Goal: Task Accomplishment & Management: Manage account settings

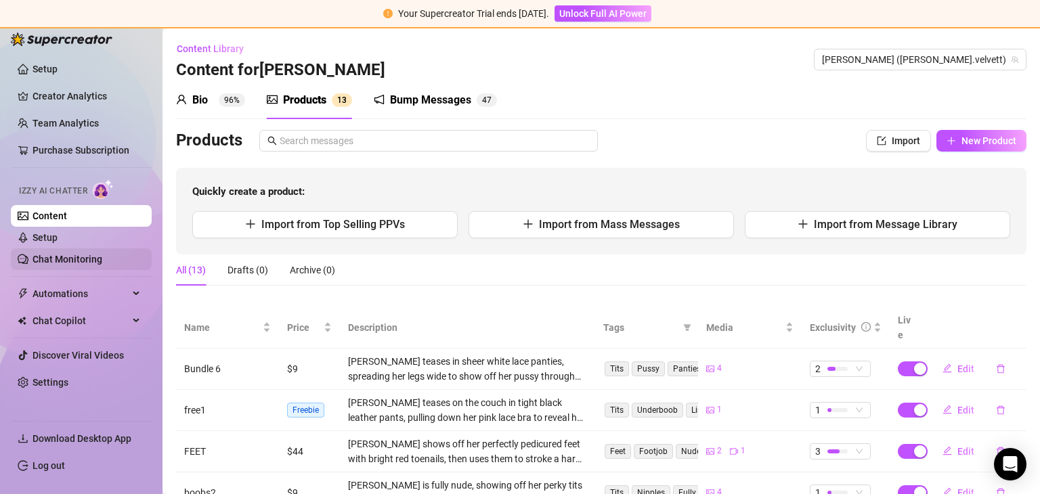
click at [87, 261] on link "Chat Monitoring" at bounding box center [68, 259] width 70 height 11
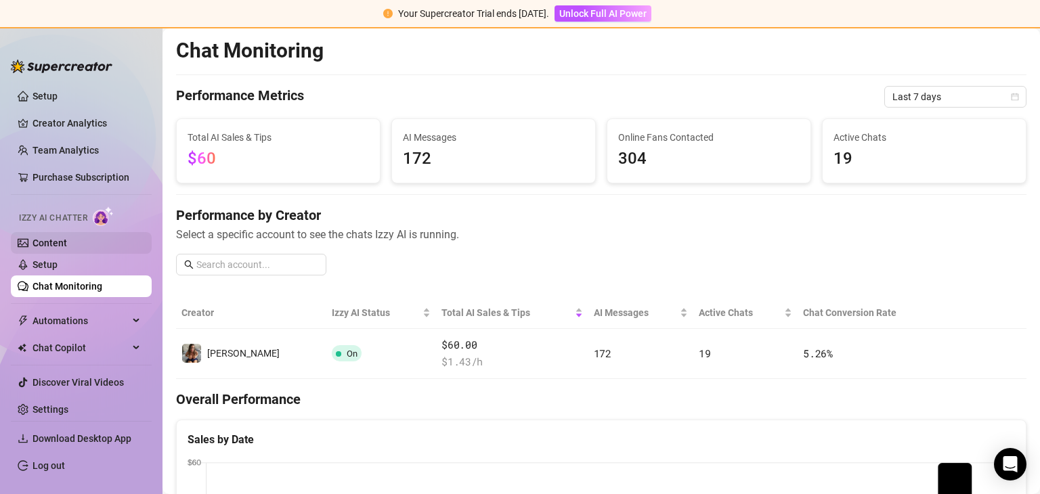
click at [59, 241] on link "Content" at bounding box center [50, 243] width 35 height 11
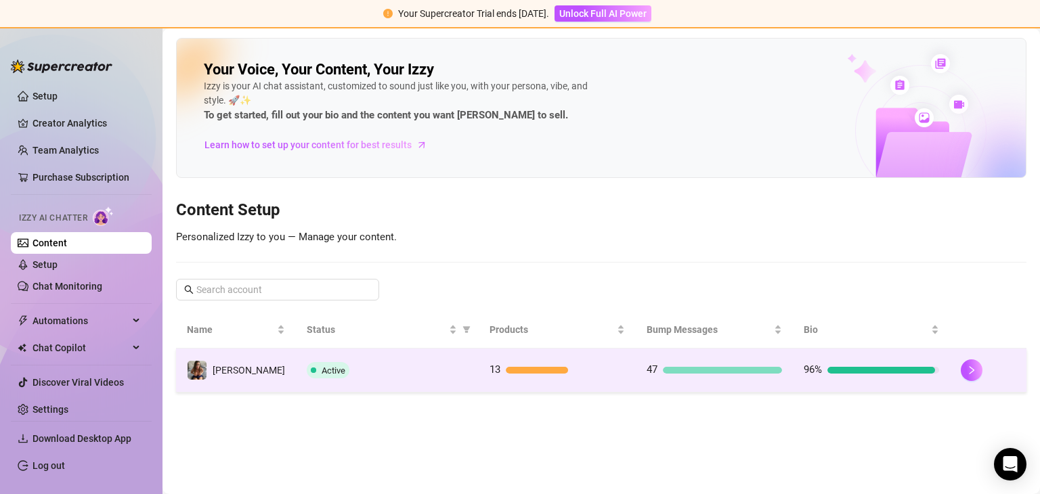
click at [512, 358] on td "13" at bounding box center [557, 371] width 157 height 44
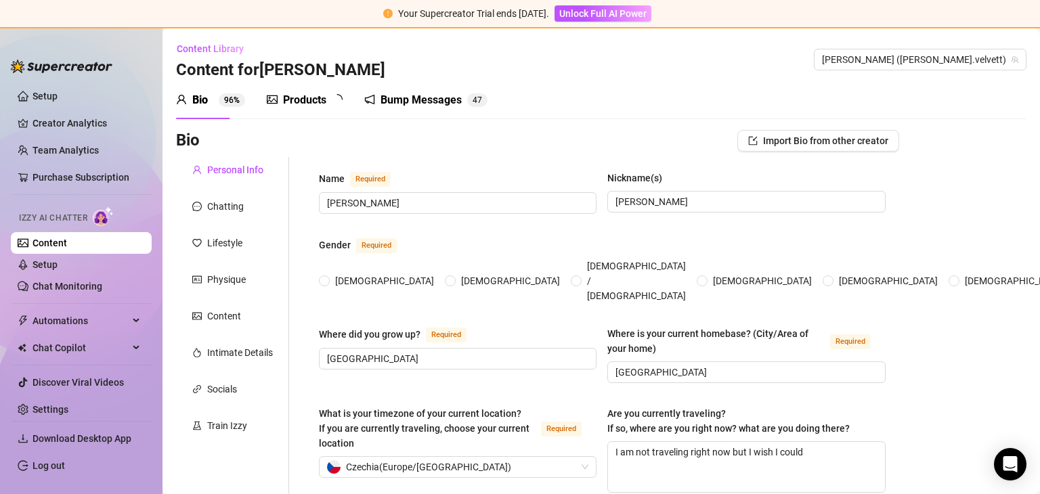
type input "[PERSON_NAME]"
type input "[GEOGRAPHIC_DATA]"
type textarea "I am not traveling right now but I wish I could"
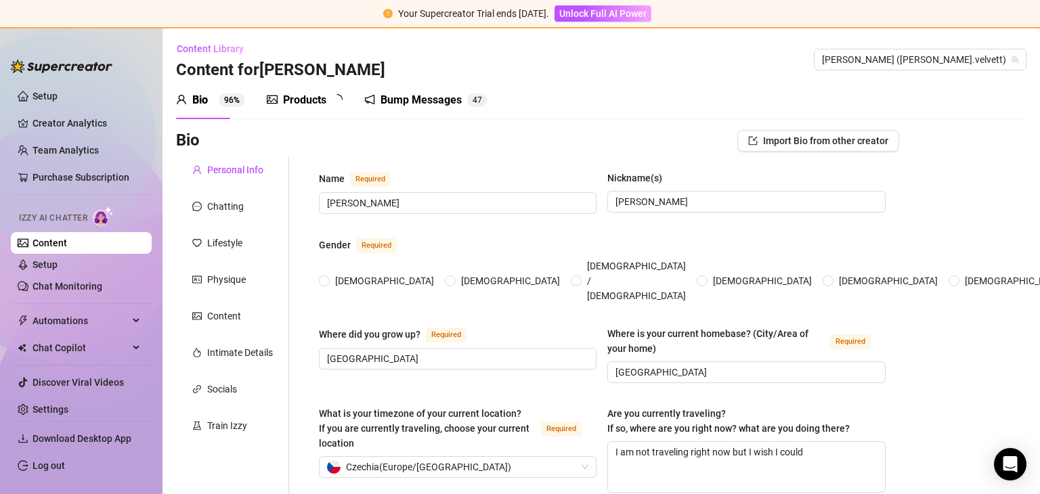
type input "straight"
type input "married"
type input "I have 2 brothers, mother and father"
type input "4"
type input "I have one parrot. it is eclectus and I love him. he can also speak a little bi…"
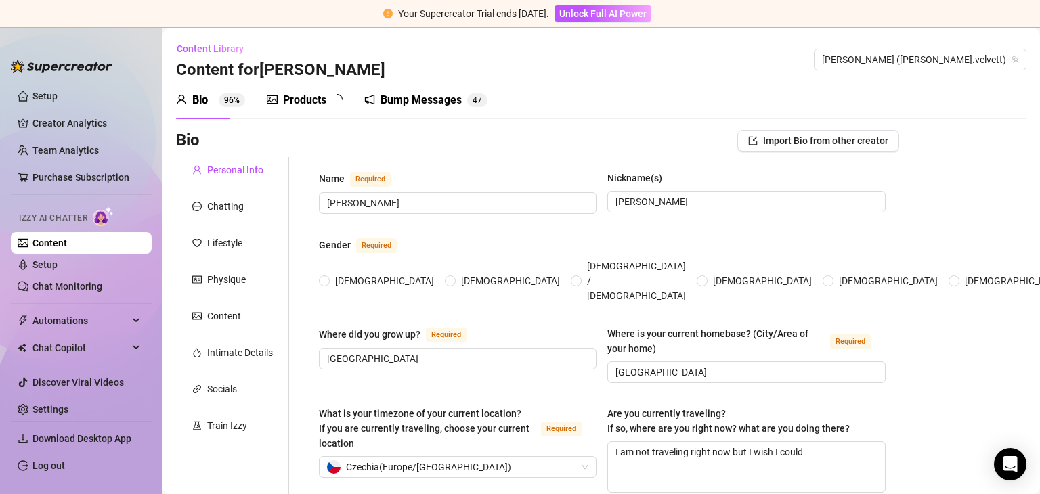
type input "staying at home, taking care of my family"
type input "sales assistant at lingerie store"
type input "Trained lingerie sales assistant. I am now in my year year of part-time studies…"
type input "[DEMOGRAPHIC_DATA]"
type input "Empowerment and independence, continuous learning, breaking age stereotypes, so…"
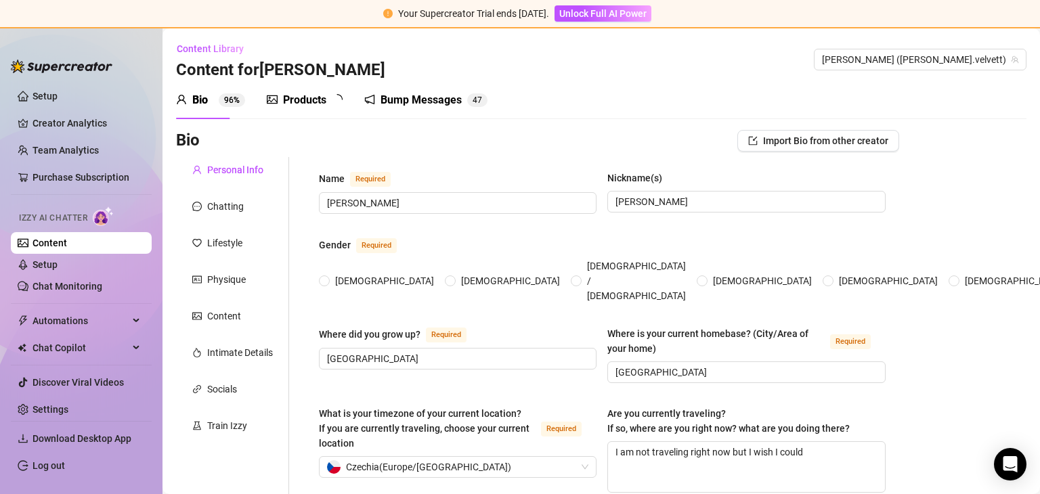
type textarea "My dream is owning a cozy house, driving a nice car, and living in a beautiful …"
type textarea "When I was younger, I trained as a lingerie sales assistant. Back then, I thoug…"
type textarea "I am very shy person, but I like to dress very sexy."
type textarea "no"
radio input "true"
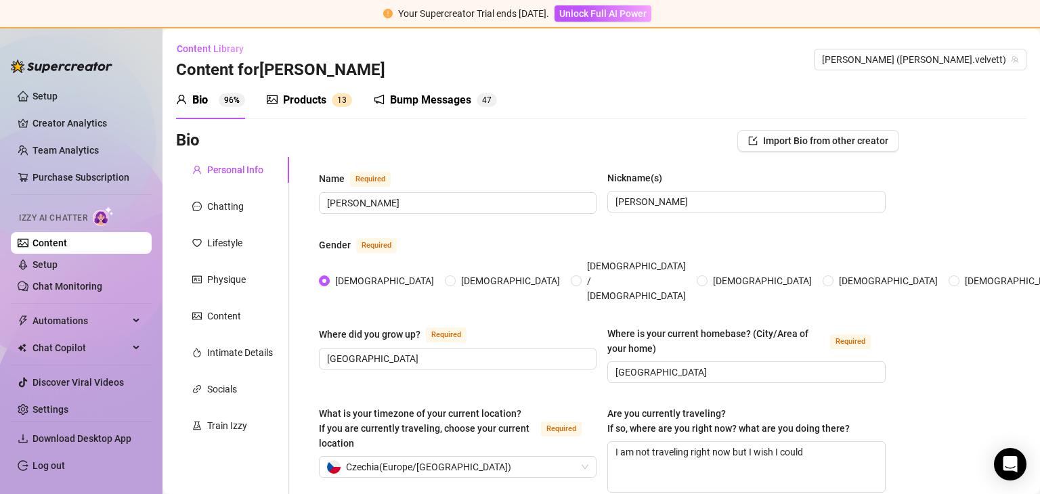
type input "[DATE]"
click at [300, 103] on div "Products" at bounding box center [304, 100] width 43 height 16
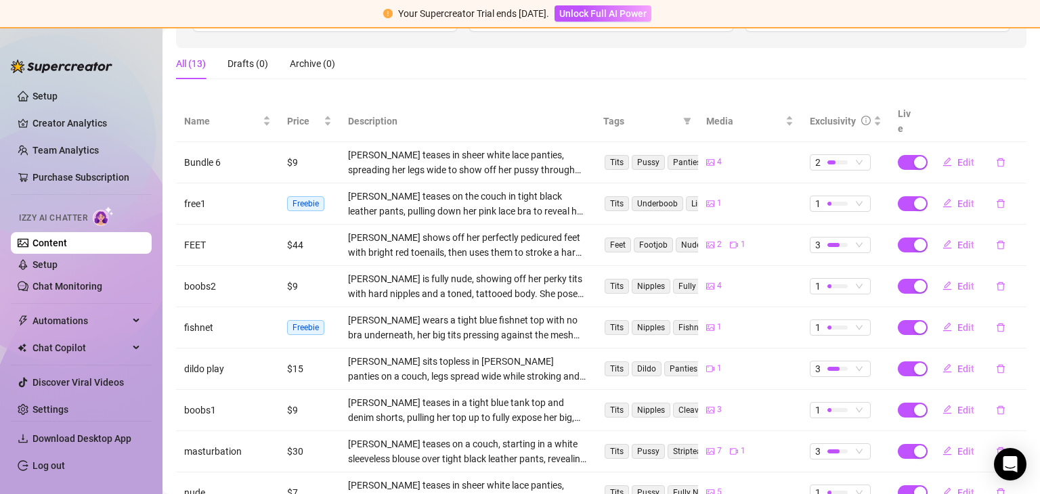
scroll to position [208, 0]
click at [844, 236] on span "3" at bounding box center [840, 243] width 50 height 15
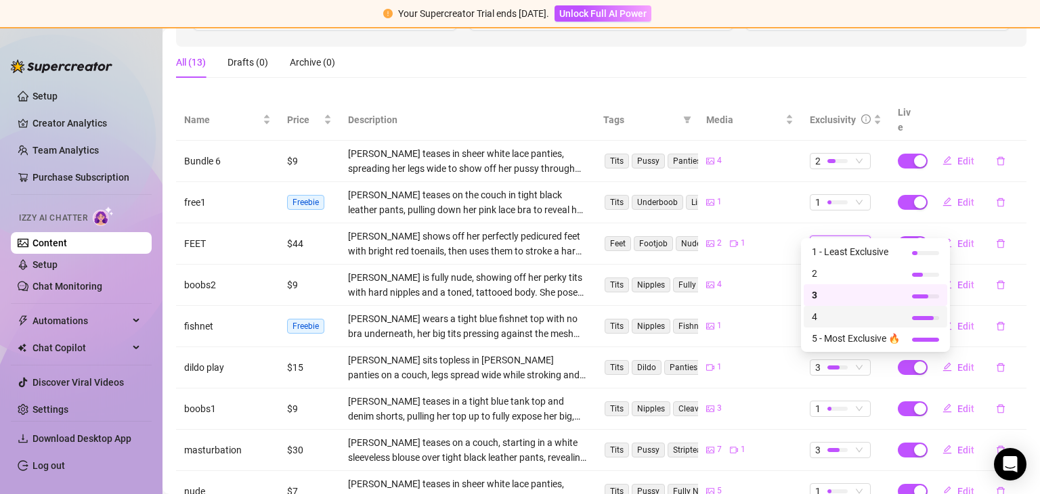
click at [818, 320] on span "4" at bounding box center [856, 316] width 88 height 15
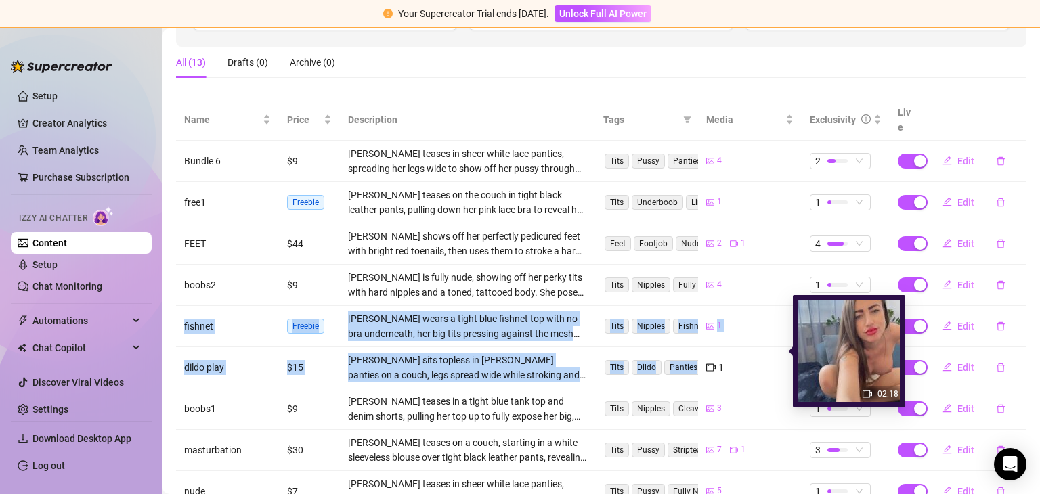
drag, startPoint x: 745, startPoint y: 255, endPoint x: 702, endPoint y: 351, distance: 105.5
click at [702, 351] on tbody "Bundle 6 $9 [PERSON_NAME] teases in sheer white lace panties, spreading her leg…" at bounding box center [601, 347] width 851 height 413
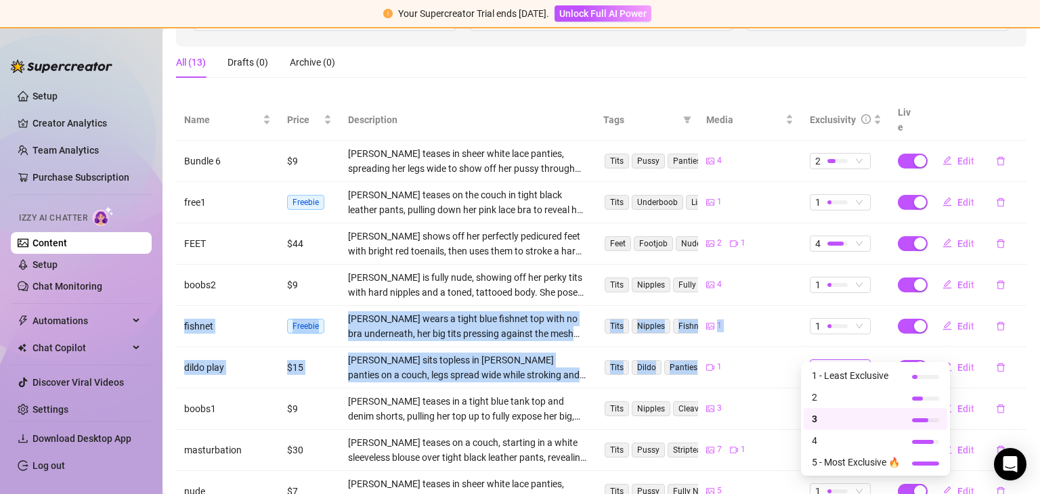
click at [850, 360] on span "3" at bounding box center [840, 367] width 50 height 15
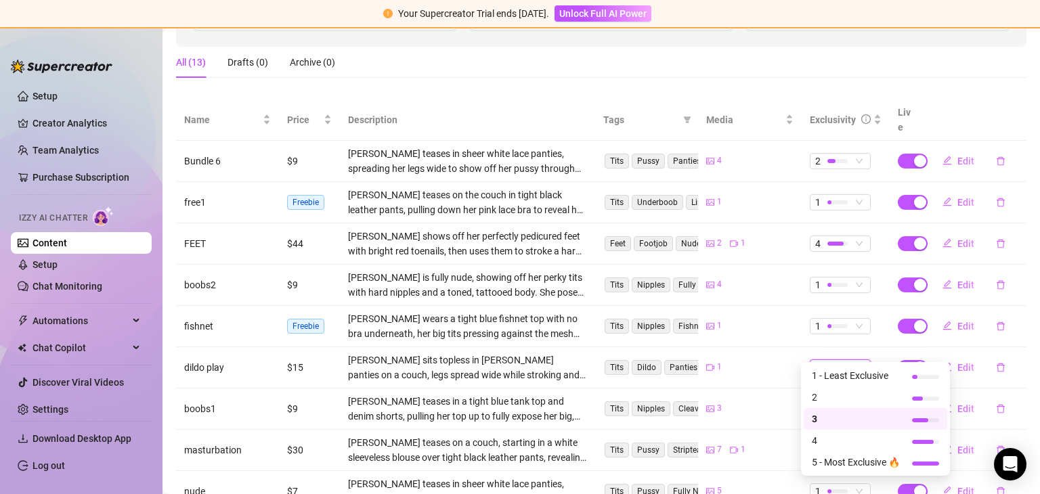
click at [853, 360] on span "3" at bounding box center [840, 367] width 50 height 15
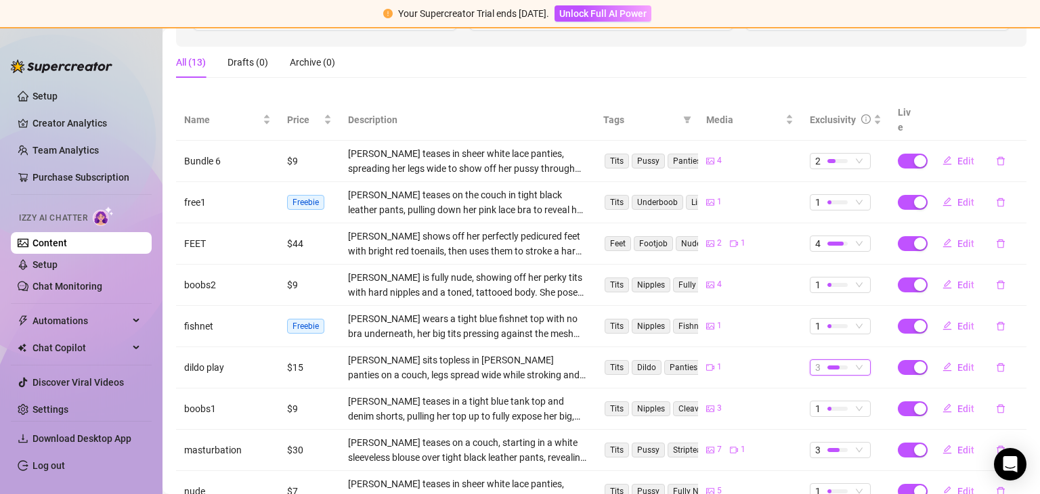
click at [853, 360] on span "3" at bounding box center [840, 367] width 50 height 15
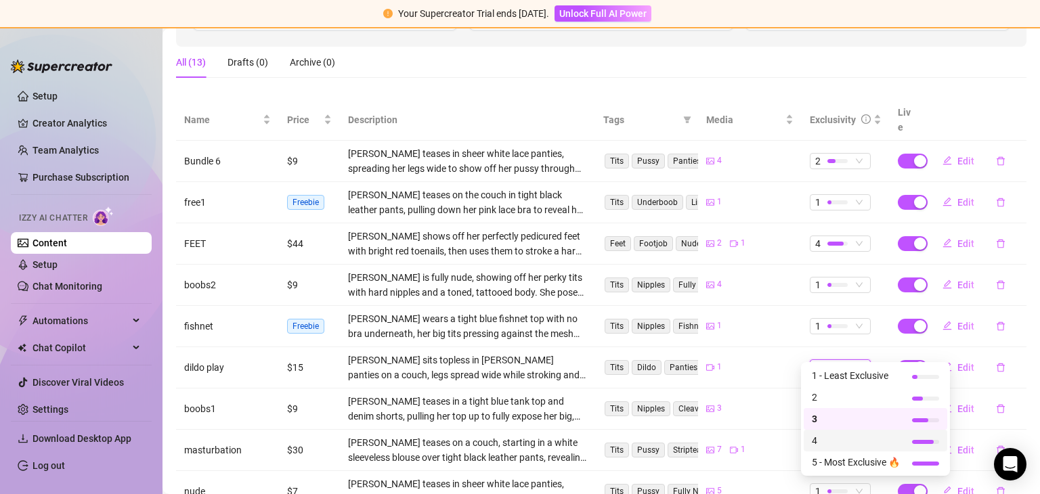
click at [918, 437] on div at bounding box center [925, 441] width 27 height 13
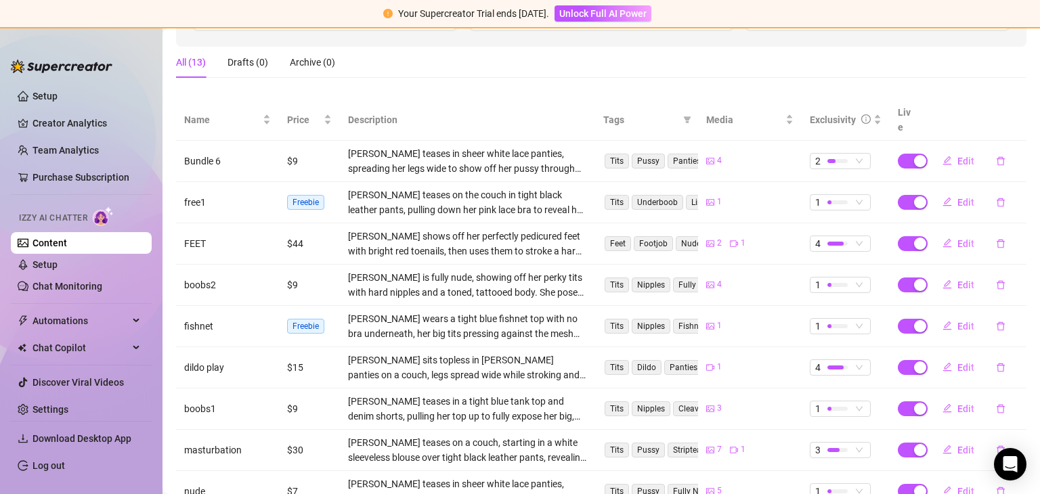
click at [303, 351] on td "$15" at bounding box center [309, 367] width 61 height 41
click at [305, 347] on td "$15" at bounding box center [309, 367] width 61 height 41
click at [300, 350] on td "$15" at bounding box center [309, 367] width 61 height 41
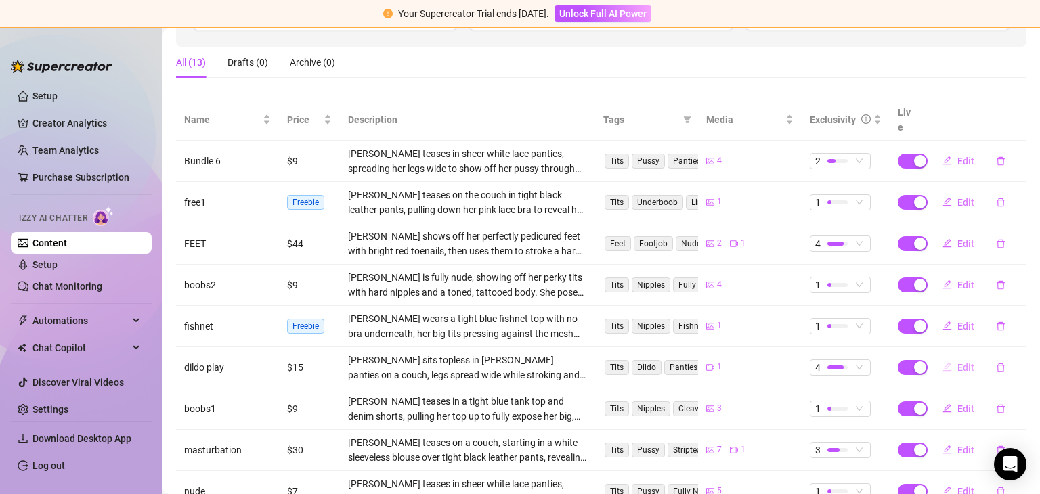
click at [958, 362] on span "Edit" at bounding box center [966, 367] width 17 height 11
type textarea "Would you lick my clit while I played with my dildo?"
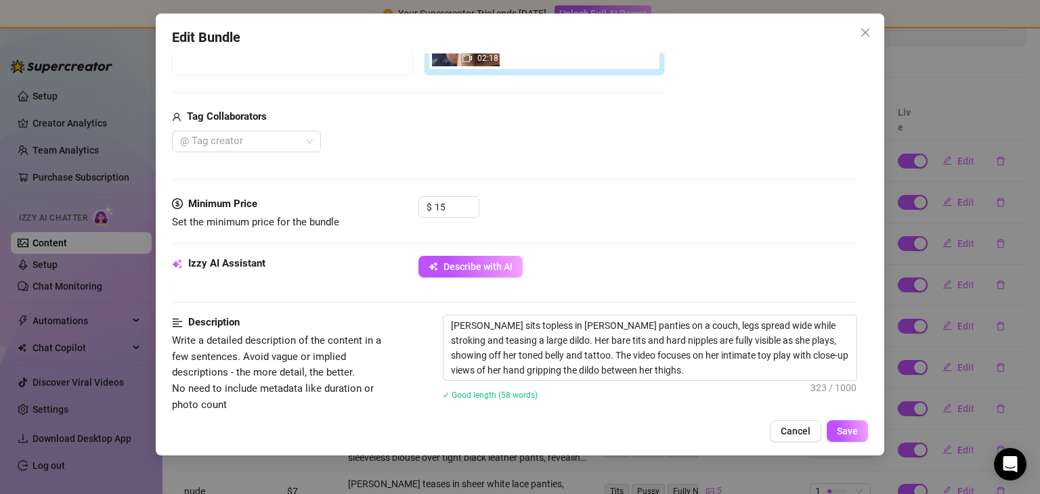
scroll to position [297, 0]
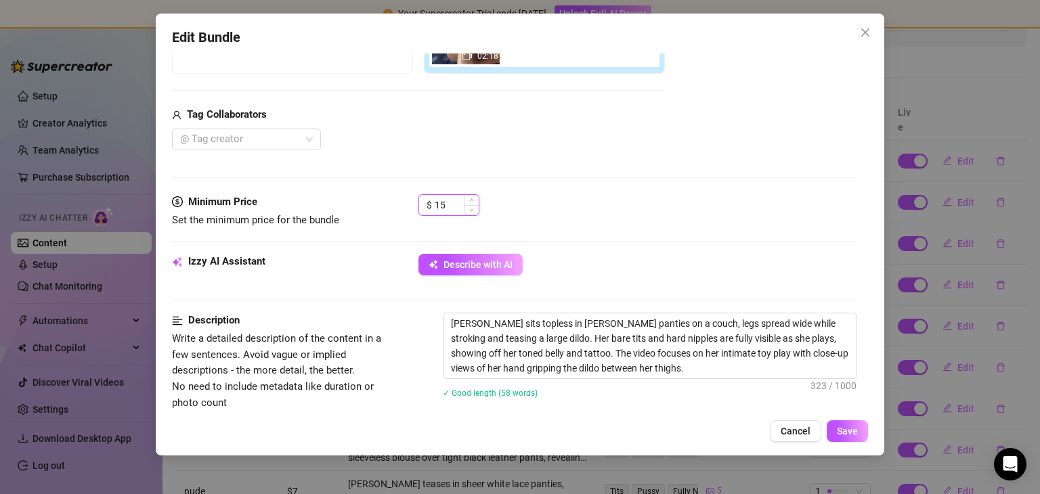
drag, startPoint x: 455, startPoint y: 203, endPoint x: 434, endPoint y: 204, distance: 21.0
click at [435, 204] on input "15" at bounding box center [457, 205] width 44 height 20
type input "1"
type input "18"
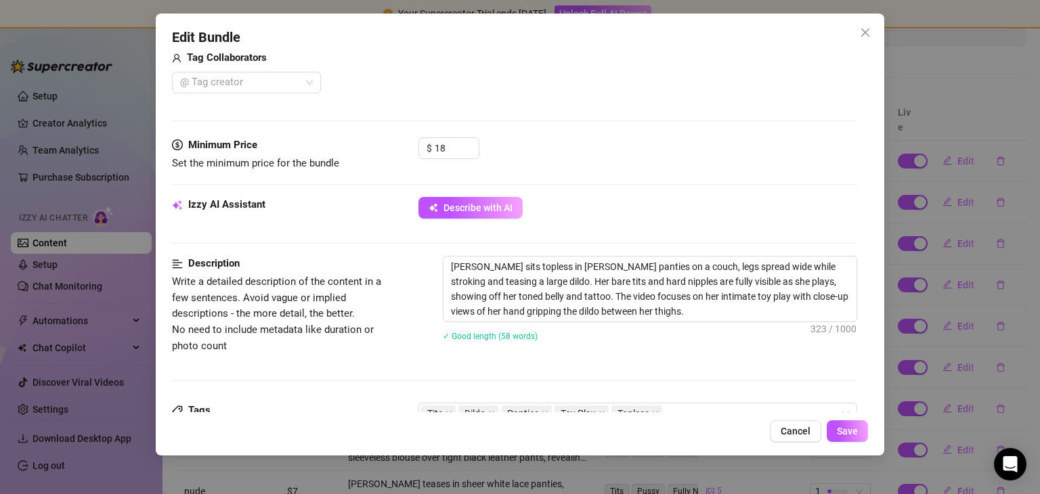
scroll to position [351, 0]
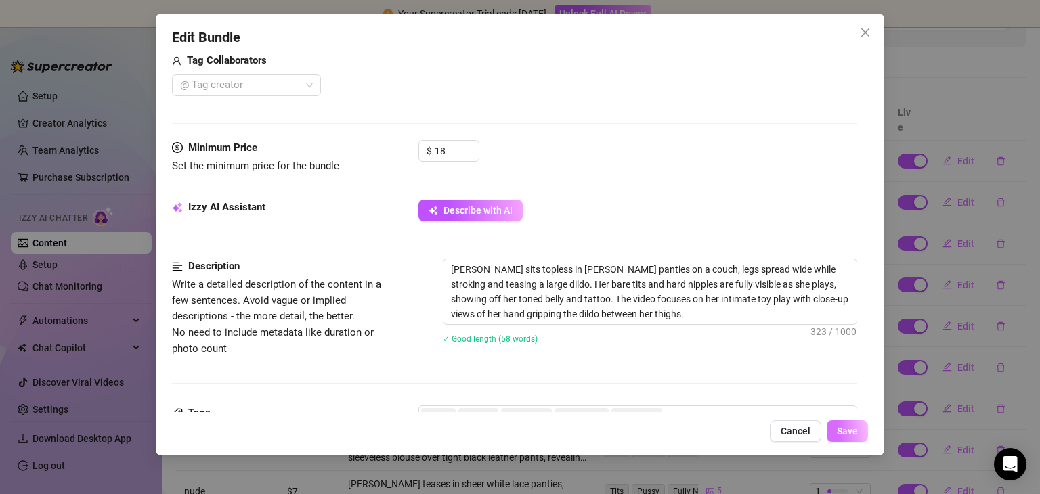
click at [842, 430] on span "Save" at bounding box center [847, 431] width 21 height 11
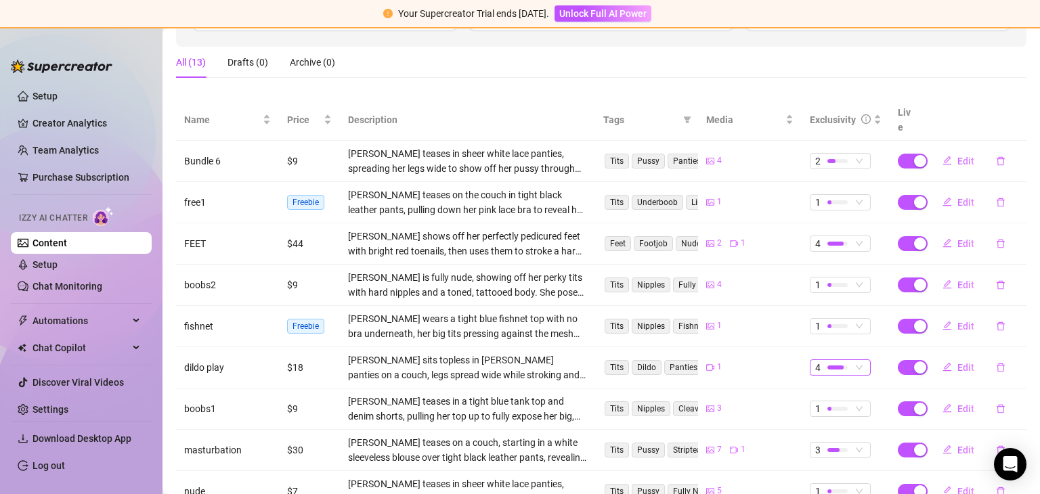
click at [848, 360] on span "4" at bounding box center [840, 367] width 50 height 15
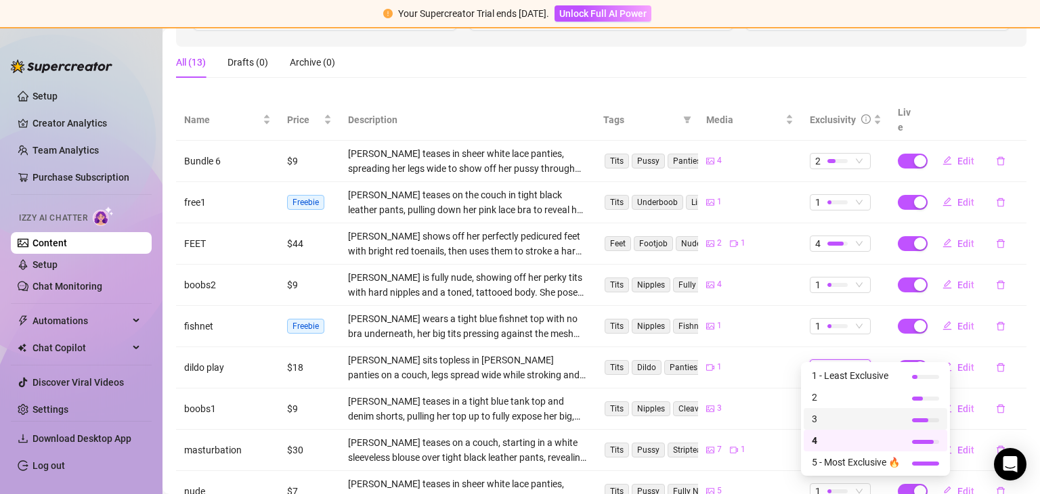
click at [818, 416] on span "3" at bounding box center [856, 419] width 88 height 15
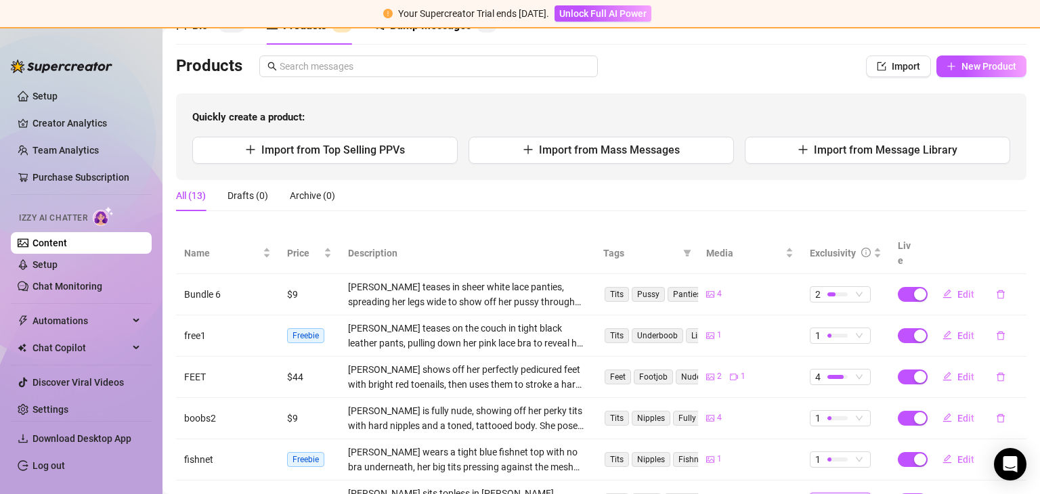
scroll to position [72, 0]
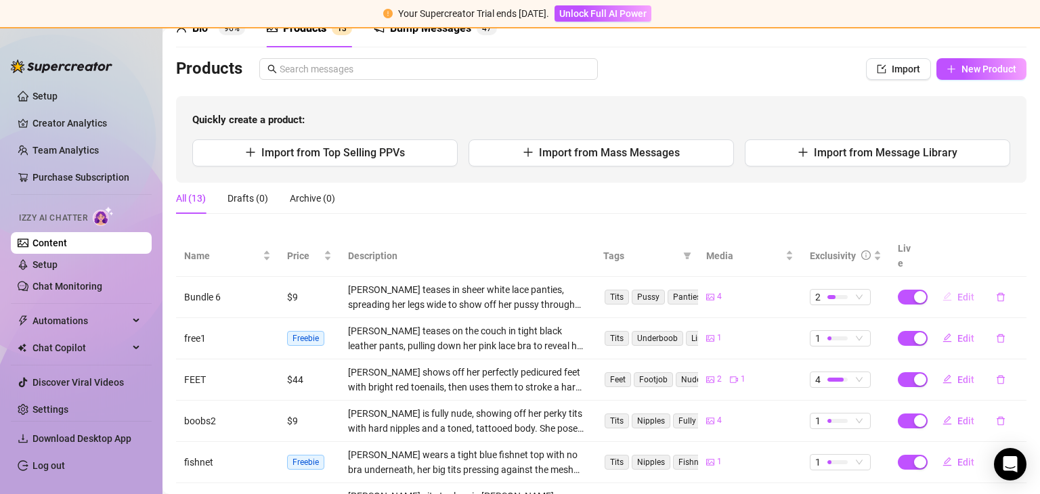
click at [958, 292] on span "Edit" at bounding box center [966, 297] width 17 height 11
type textarea "Would you lick my pussy baby?"
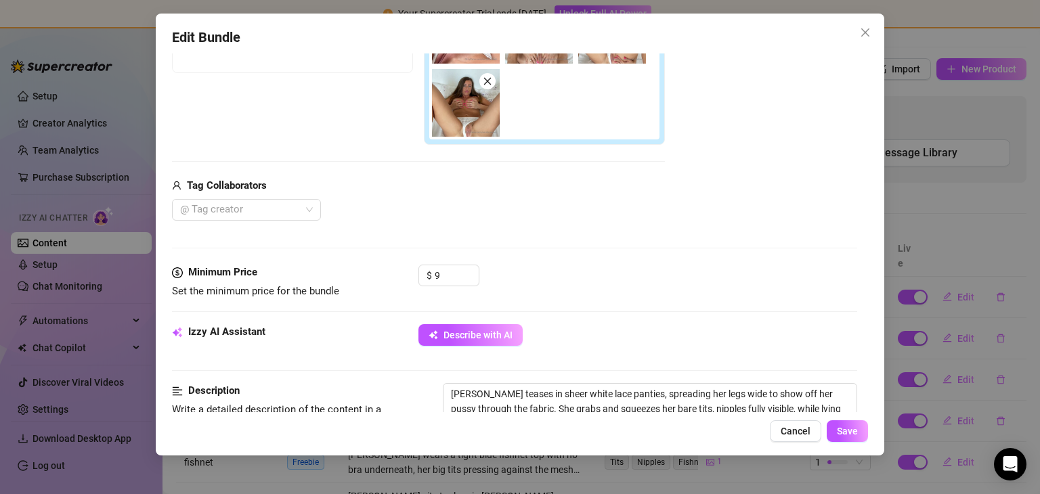
scroll to position [301, 0]
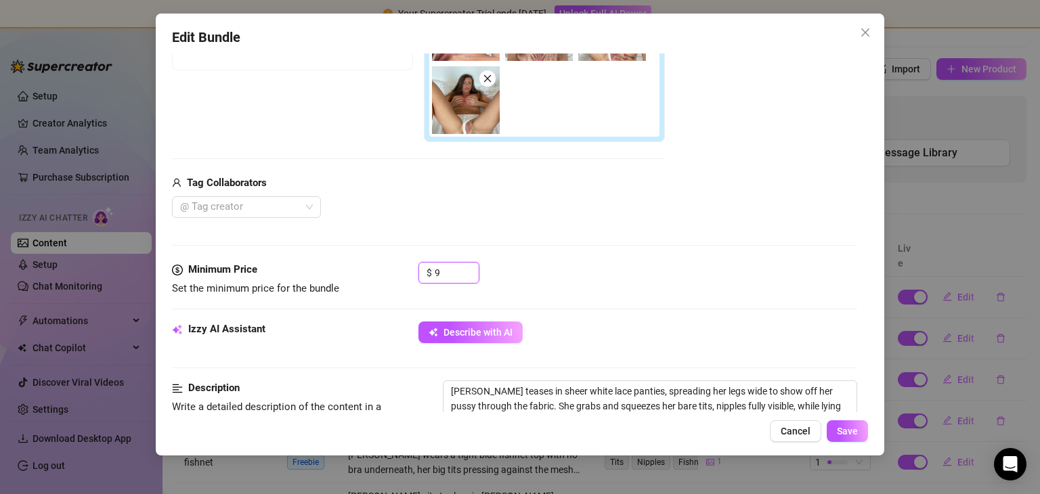
drag, startPoint x: 447, startPoint y: 277, endPoint x: 411, endPoint y: 276, distance: 35.9
click at [411, 276] on div "Minimum Price Set the minimum price for the bundle $ 9" at bounding box center [514, 279] width 685 height 35
type input "12"
click at [842, 426] on span "Save" at bounding box center [847, 431] width 21 height 11
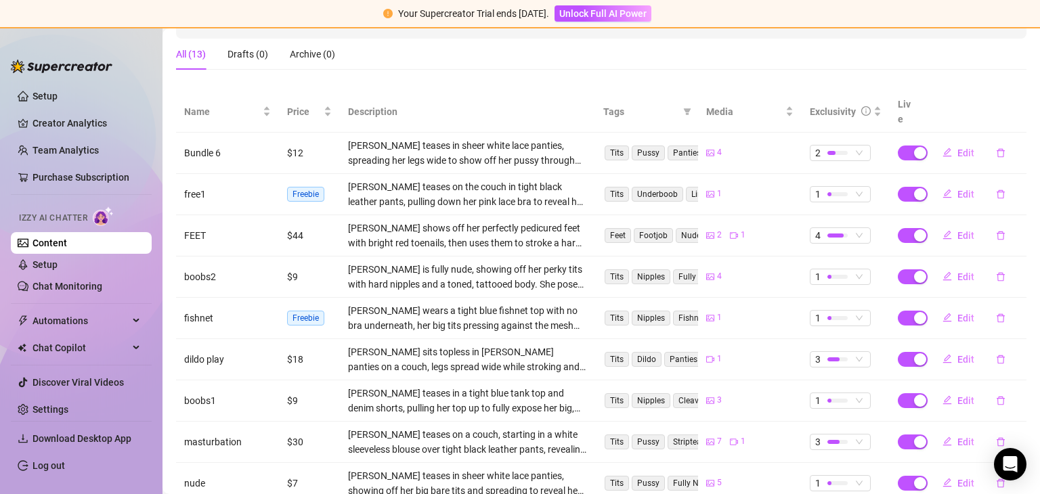
scroll to position [329, 0]
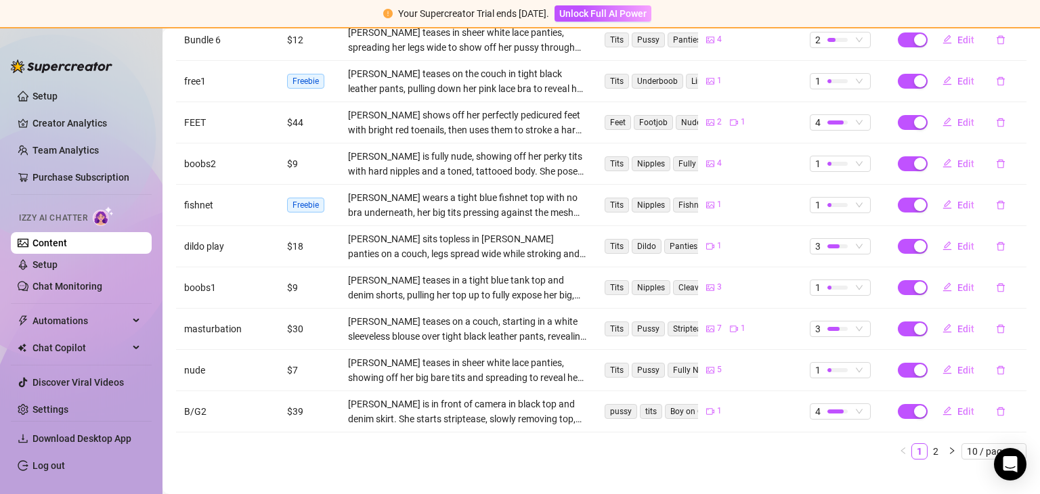
click at [307, 314] on td "$30" at bounding box center [309, 329] width 61 height 41
click at [300, 312] on td "$30" at bounding box center [309, 329] width 61 height 41
click at [947, 318] on button "Edit" at bounding box center [958, 329] width 53 height 22
type textarea "Played with my kitty afternoon 😈...Tell me, what You would do to me !!"
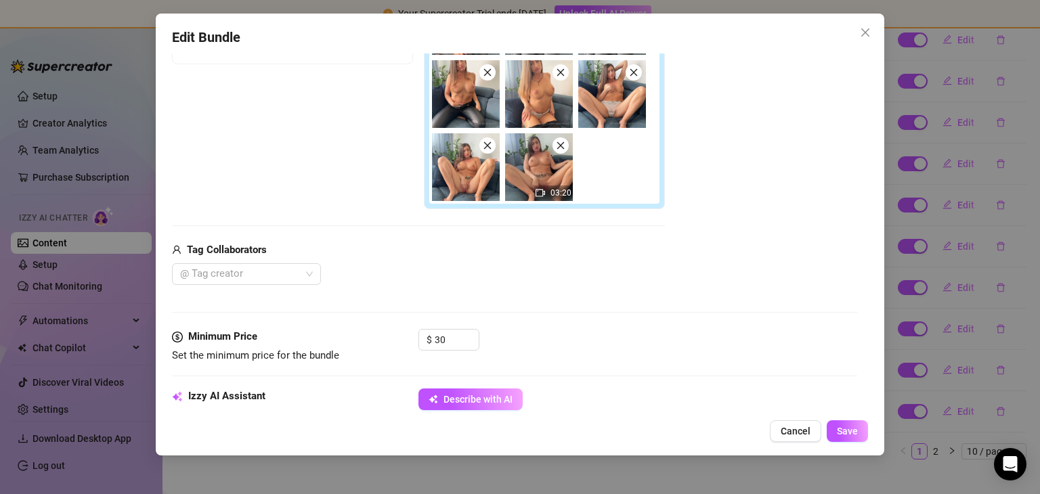
scroll to position [409, 0]
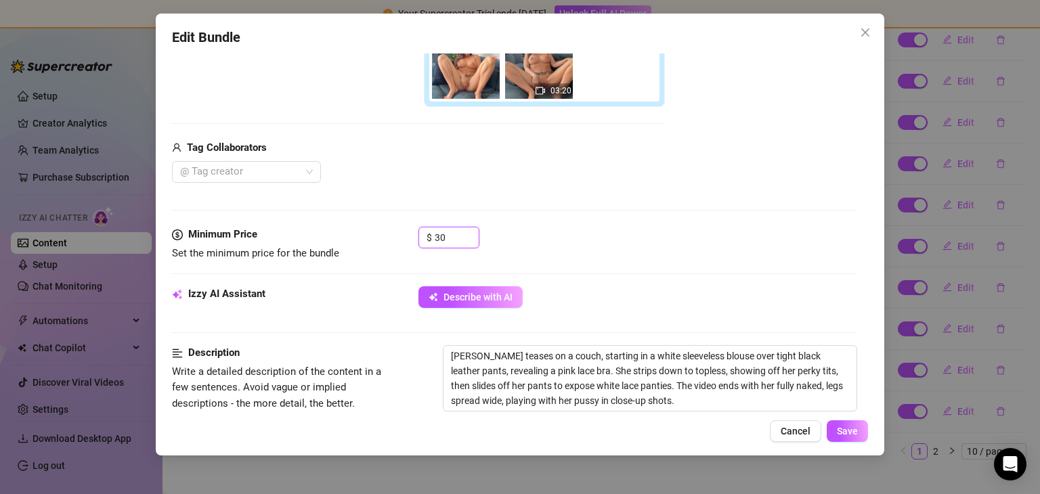
drag, startPoint x: 450, startPoint y: 235, endPoint x: 417, endPoint y: 232, distance: 32.6
click at [417, 232] on div "Minimum Price Set the minimum price for the bundle $ 30" at bounding box center [514, 244] width 685 height 35
type input "40"
click at [840, 429] on span "Save" at bounding box center [847, 431] width 21 height 11
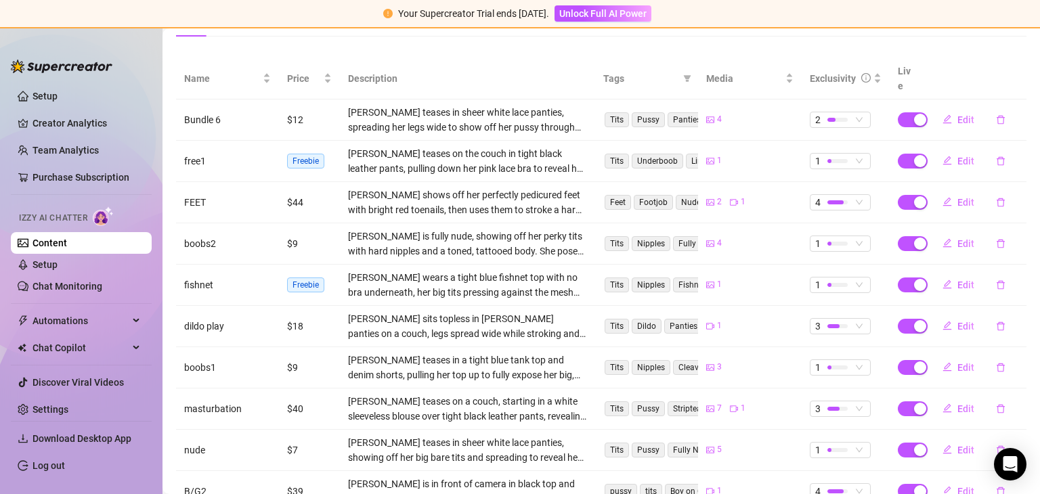
scroll to position [261, 0]
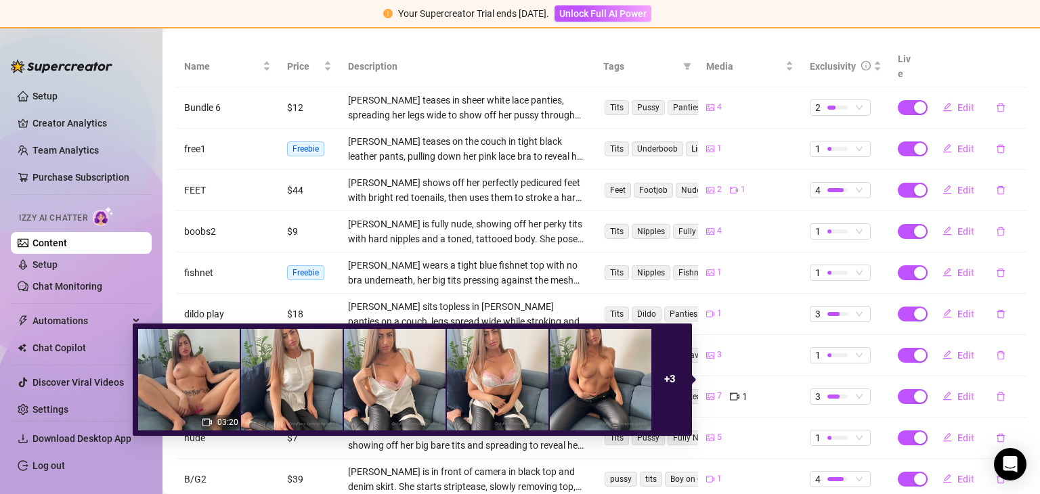
click at [673, 380] on strong "+ 3" at bounding box center [670, 379] width 12 height 12
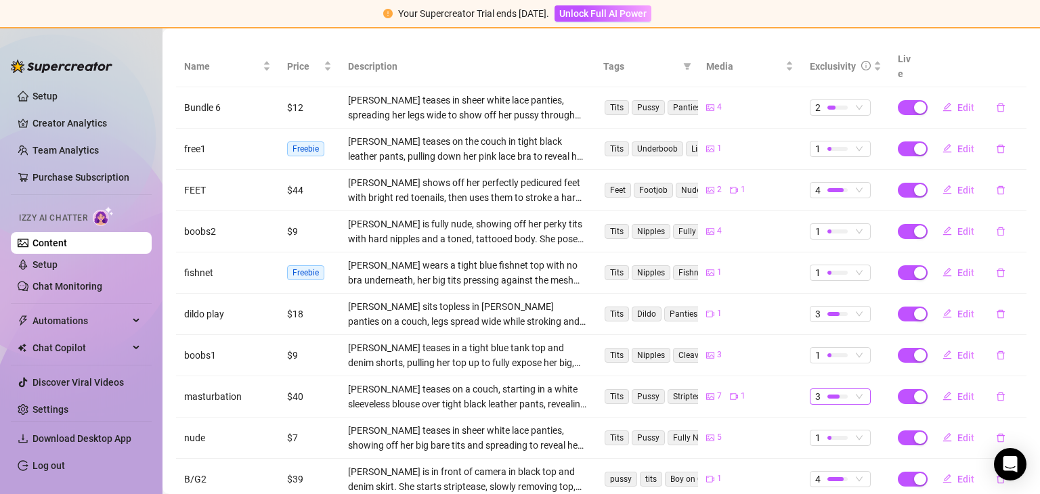
click at [836, 395] on div at bounding box center [838, 397] width 20 height 4
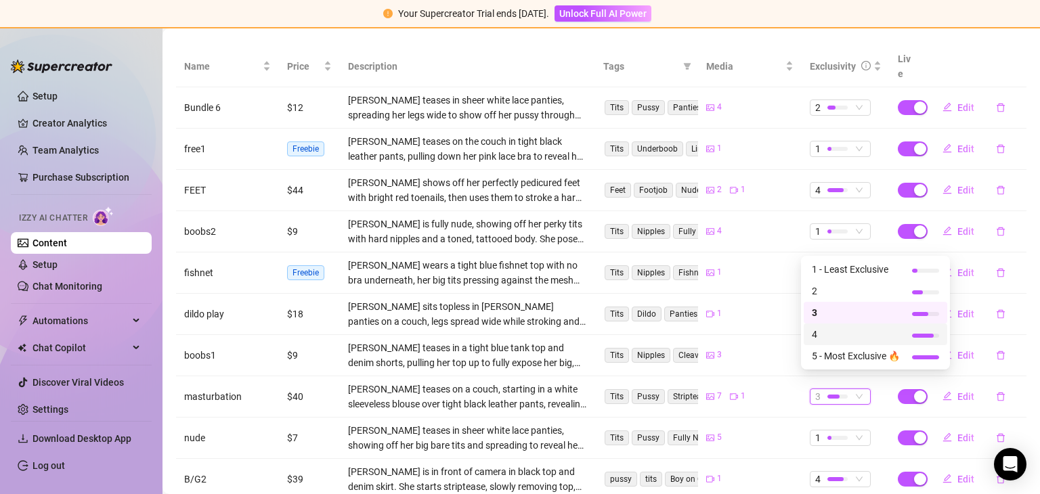
click at [817, 332] on span "4" at bounding box center [856, 334] width 88 height 15
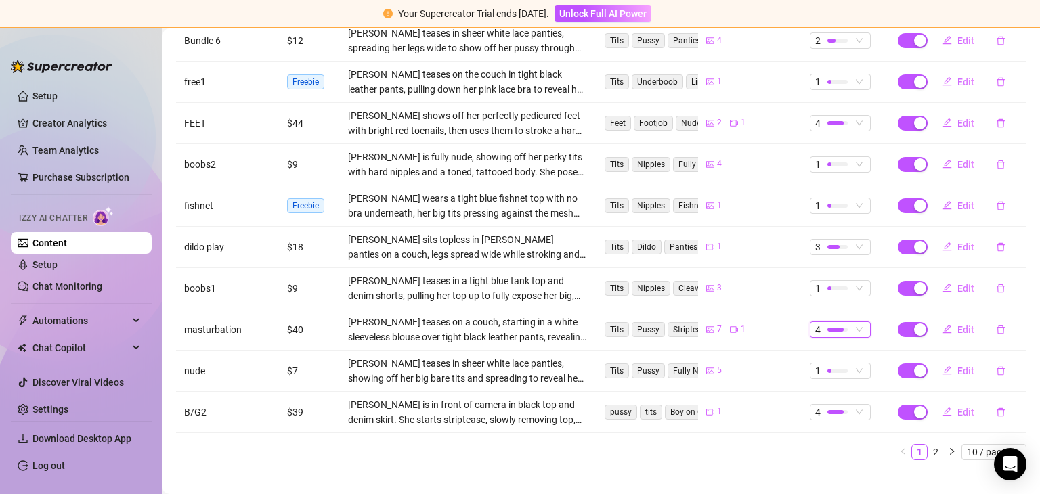
scroll to position [329, 0]
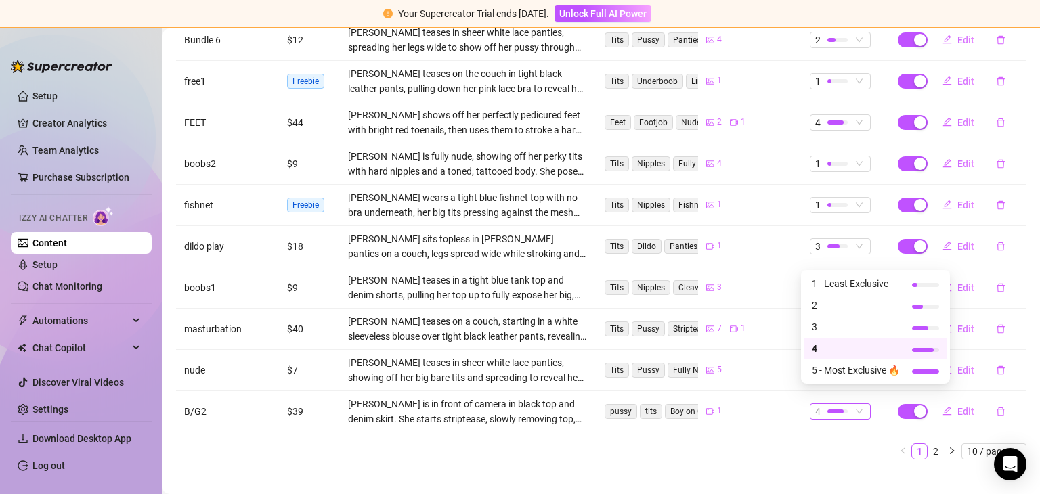
click at [830, 410] on div at bounding box center [836, 412] width 16 height 4
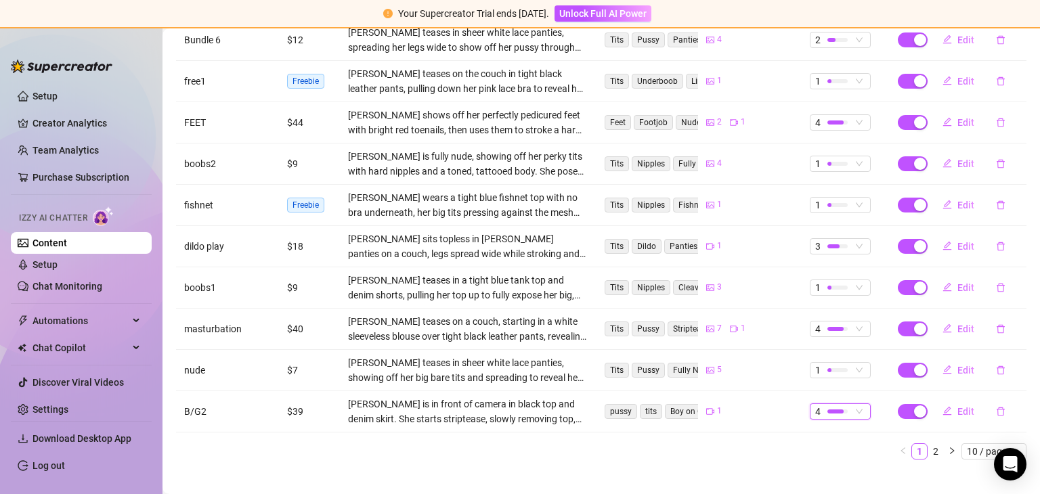
click at [825, 464] on main "Content Library Content for [PERSON_NAME] ([PERSON_NAME].velvett) Bio 96% Produ…" at bounding box center [602, 105] width 878 height 812
click at [958, 406] on span "Edit" at bounding box center [966, 411] width 17 height 11
type textarea "There's always a wild side to an innocent face."
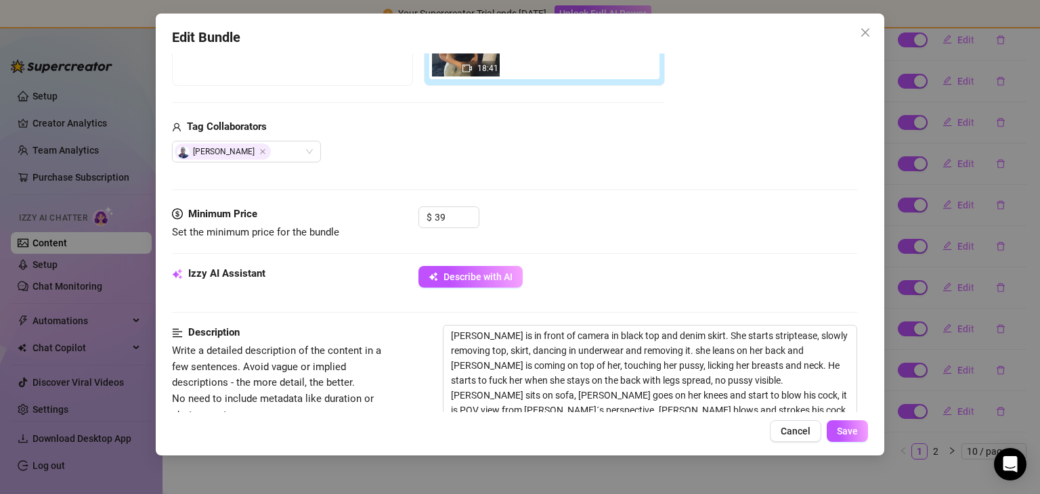
scroll to position [286, 0]
drag, startPoint x: 448, startPoint y: 210, endPoint x: 416, endPoint y: 215, distance: 32.2
click at [416, 215] on div "Minimum Price Set the minimum price for the bundle $ 39" at bounding box center [514, 223] width 685 height 35
type input "50"
click at [838, 426] on span "Save" at bounding box center [847, 431] width 21 height 11
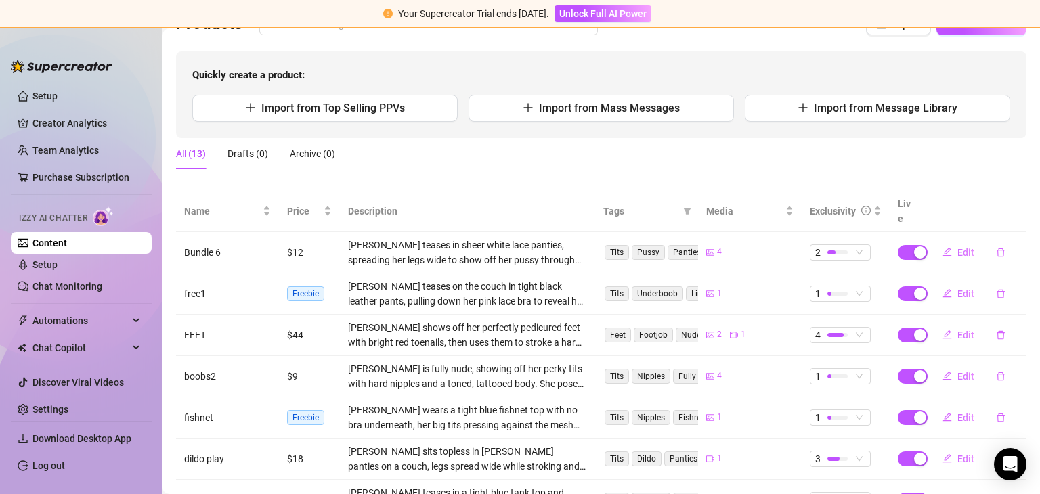
scroll to position [0, 0]
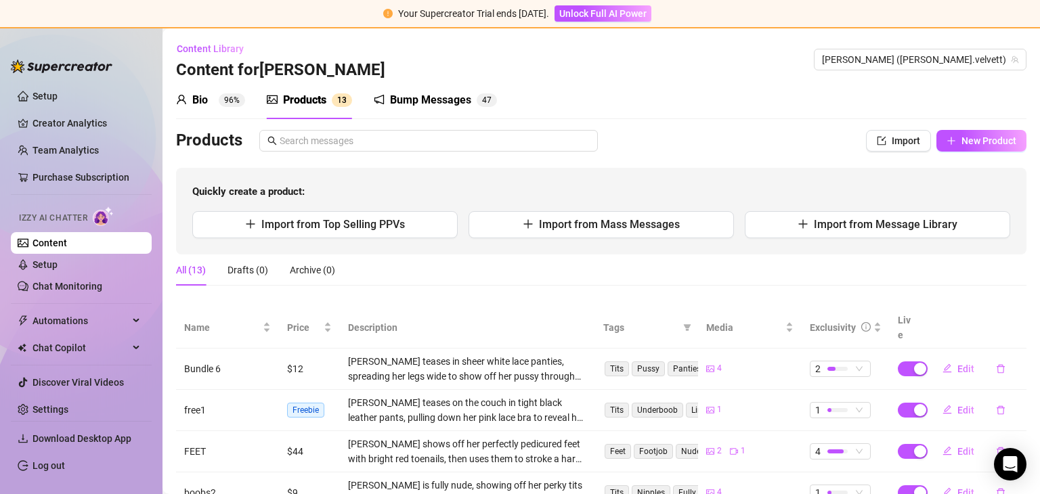
click at [70, 66] on img at bounding box center [62, 67] width 102 height 14
